Goal: Check status: Check status

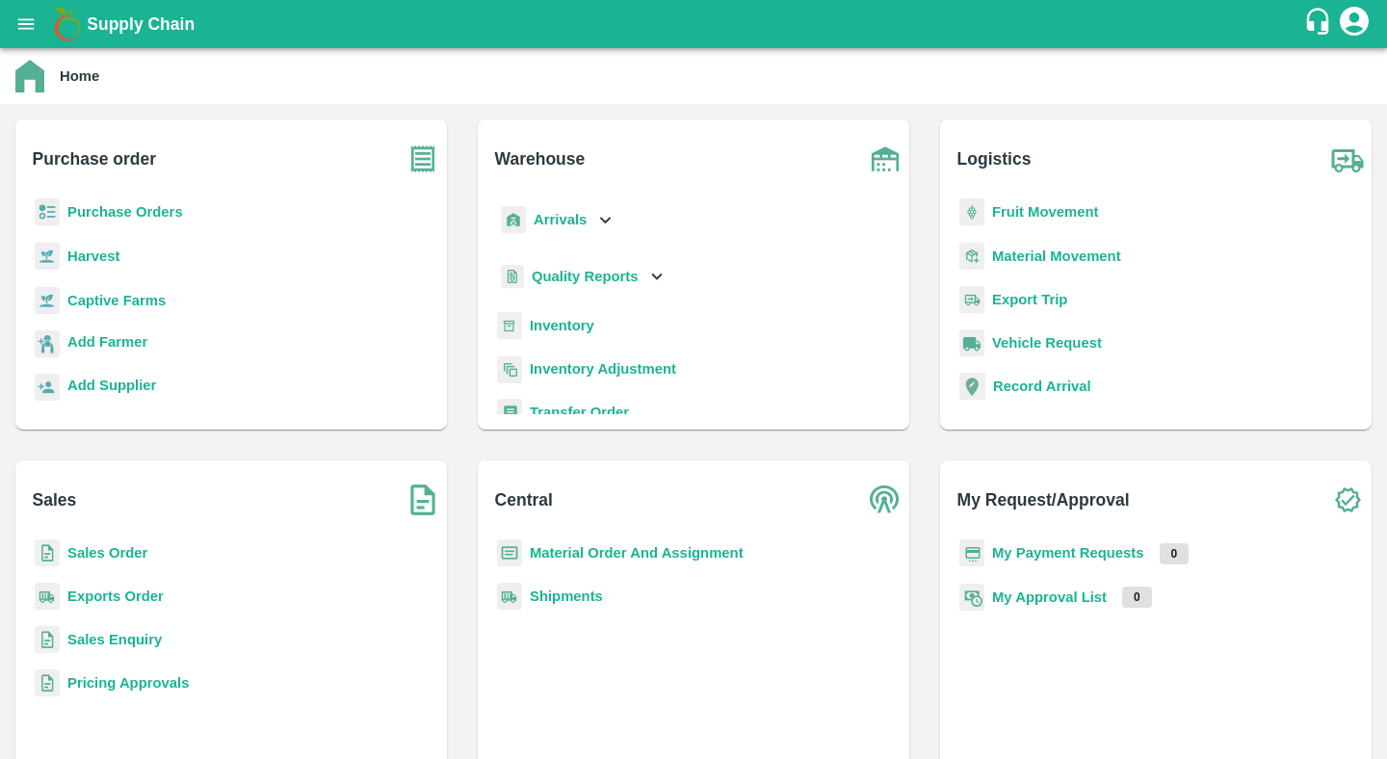
click at [163, 211] on b "Purchase Orders" at bounding box center [125, 211] width 116 height 15
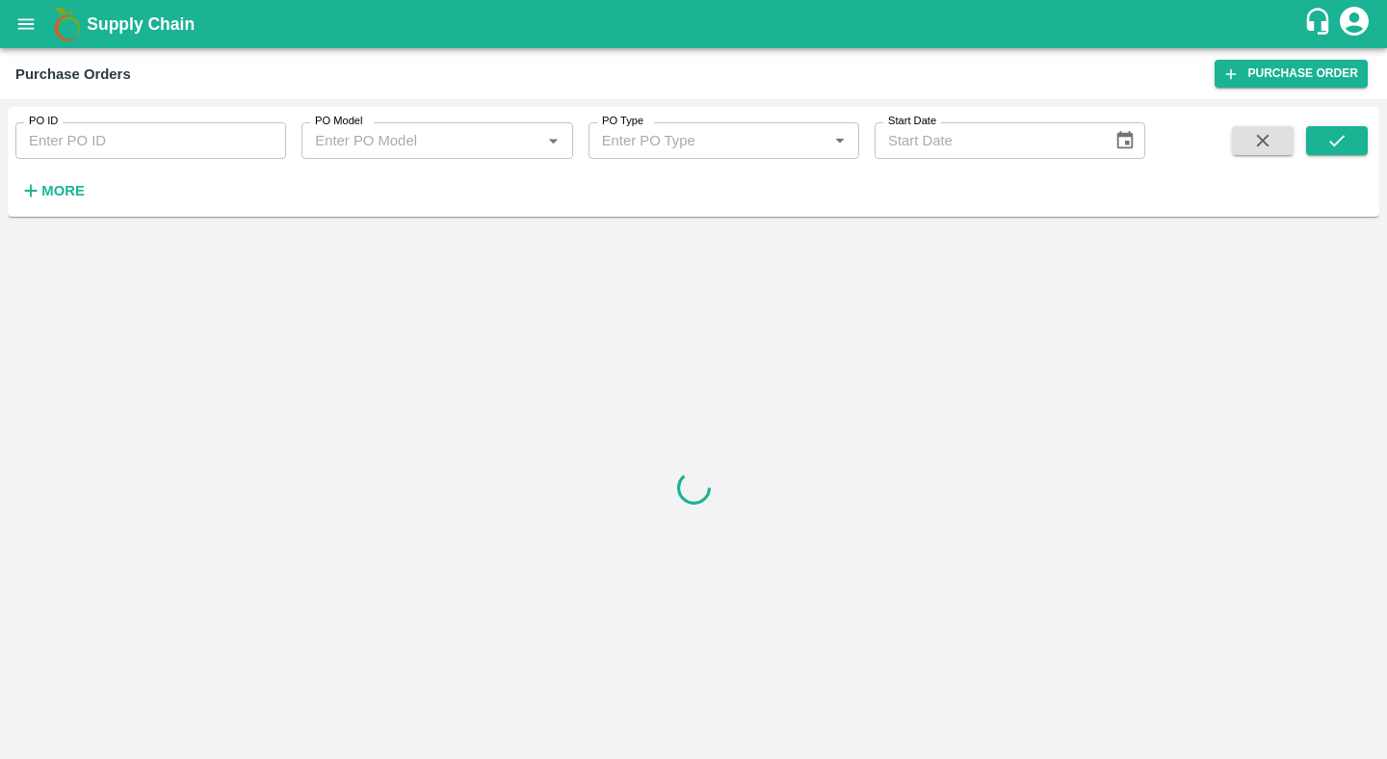
click at [111, 139] on input "PO ID" at bounding box center [150, 140] width 271 height 37
paste input "177424"
type input "177424"
click at [1330, 140] on icon "submit" at bounding box center [1336, 140] width 21 height 21
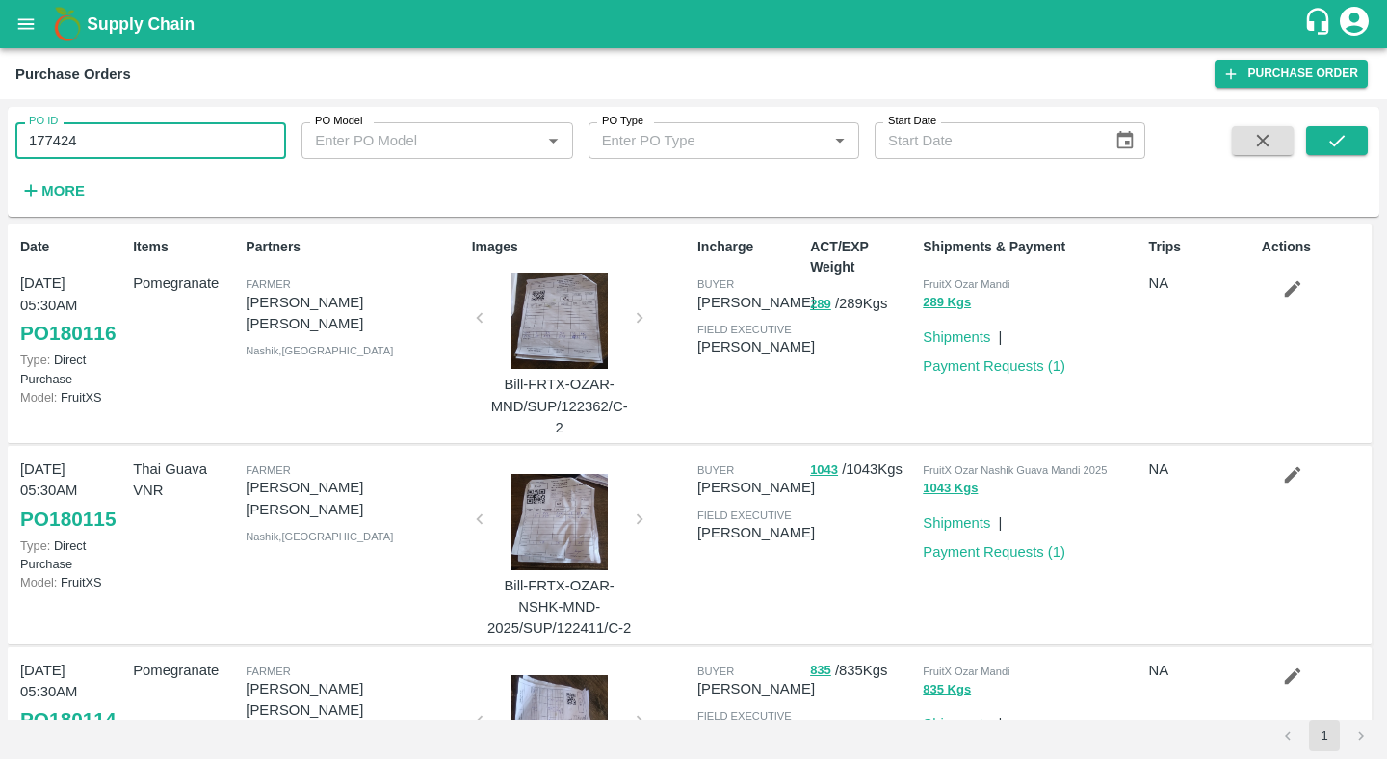
drag, startPoint x: 108, startPoint y: 150, endPoint x: 0, endPoint y: 146, distance: 107.9
click at [0, 146] on div "PO ID 177424 PO ID PO Model PO Model   * PO Type PO Type   * Start Date Start D…" at bounding box center [693, 429] width 1387 height 660
paste input "text"
type input "177179"
click at [1319, 144] on button "submit" at bounding box center [1337, 140] width 62 height 29
